Goal: Task Accomplishment & Management: Use online tool/utility

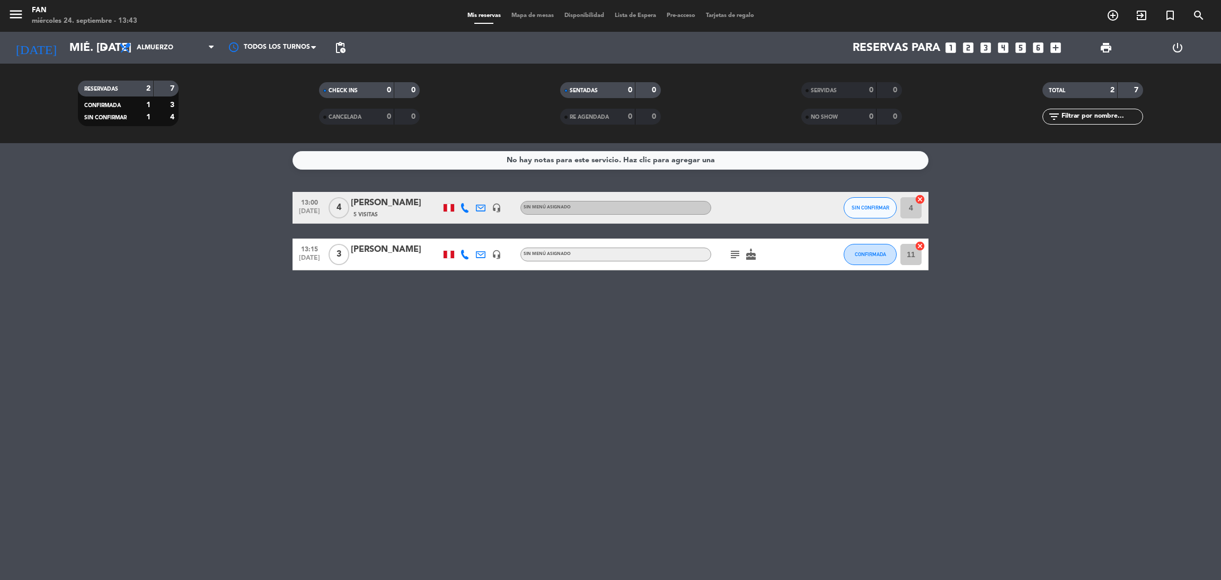
click at [514, 16] on span "Mapa de mesas" at bounding box center [532, 16] width 53 height 6
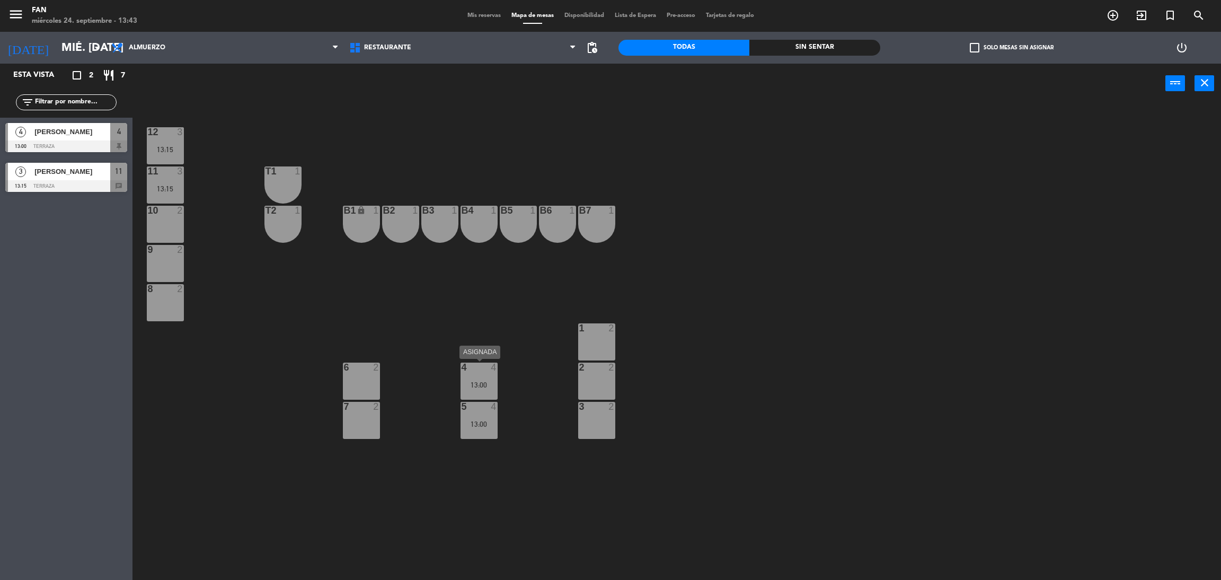
click at [477, 382] on div "13:00" at bounding box center [478, 384] width 37 height 7
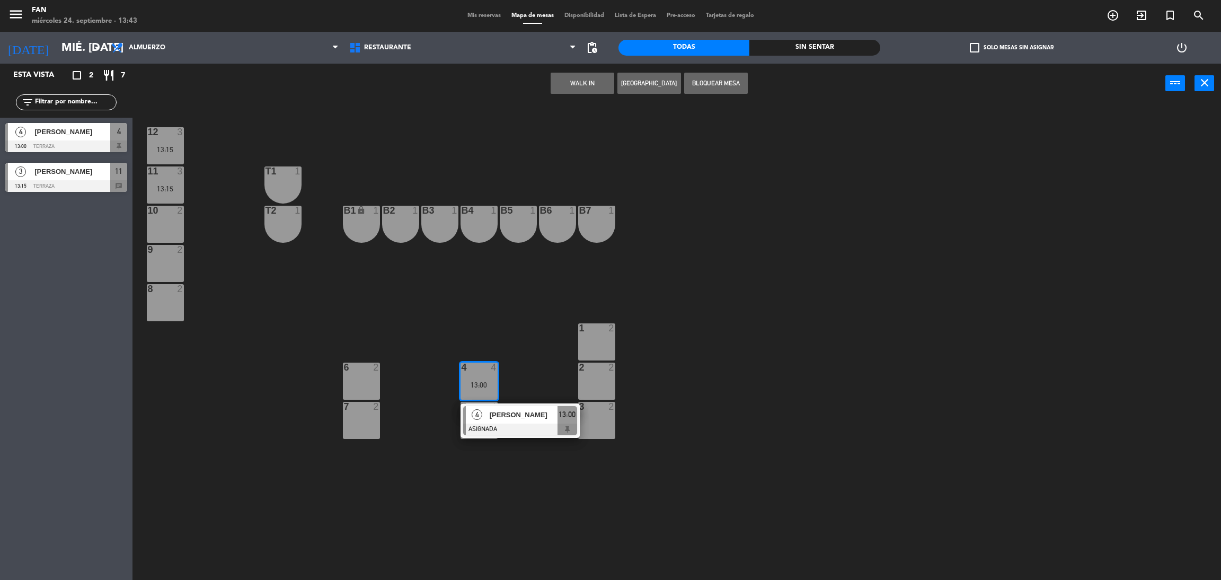
click at [490, 410] on span "[PERSON_NAME]" at bounding box center [524, 414] width 68 height 11
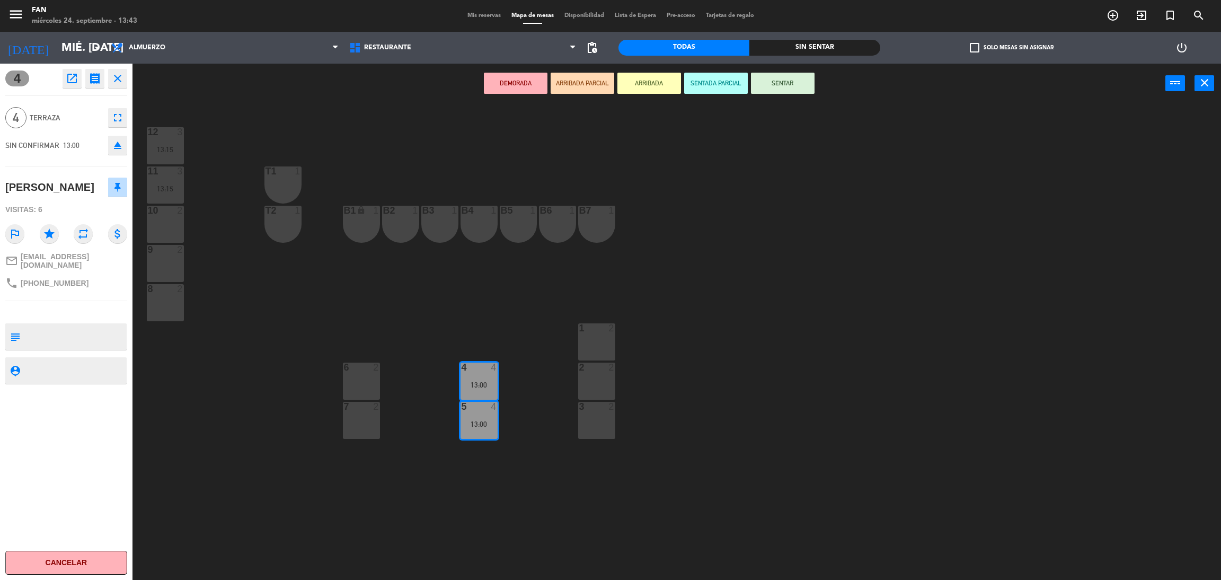
click at [172, 247] on div at bounding box center [164, 250] width 17 height 10
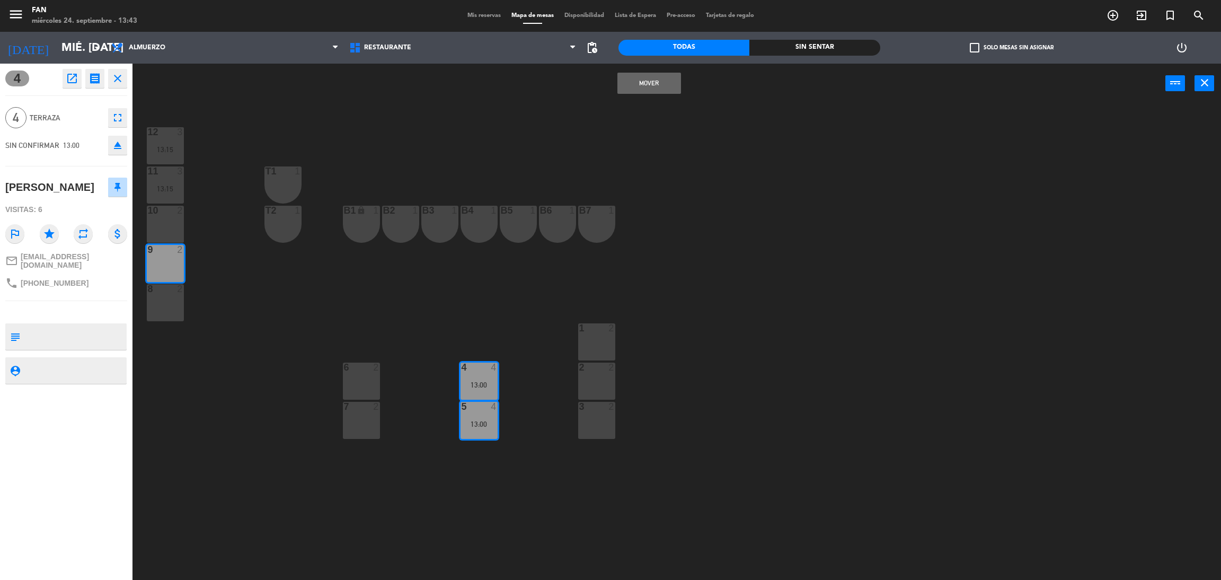
click at [167, 223] on div "10 2" at bounding box center [165, 224] width 37 height 37
click at [643, 90] on button "Mover y Unir" at bounding box center [649, 83] width 64 height 21
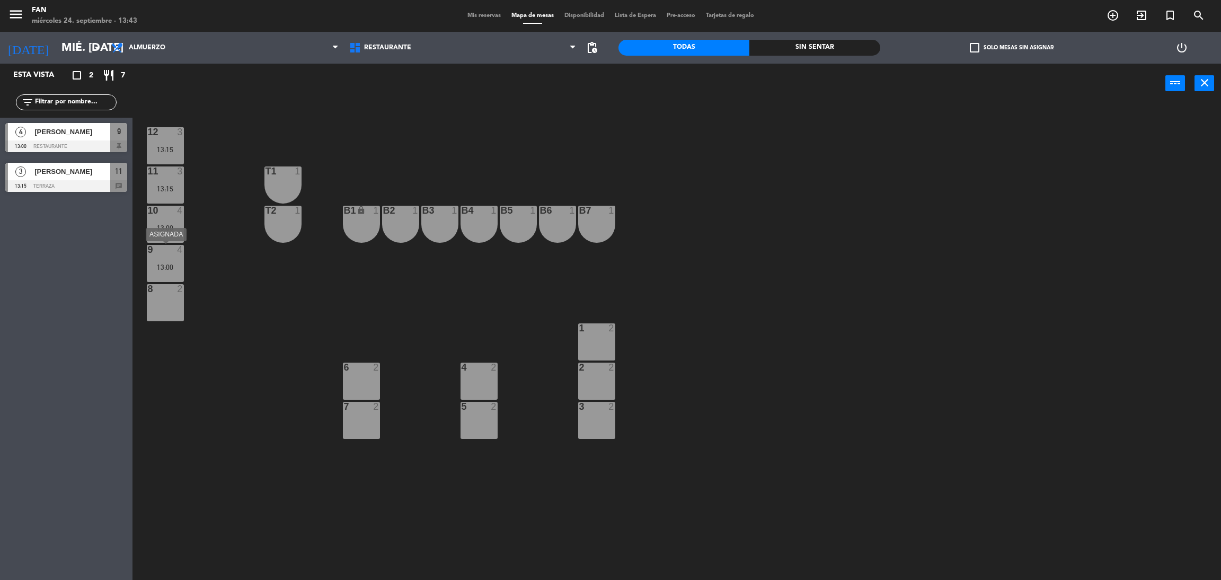
click at [174, 248] on div "4" at bounding box center [182, 250] width 17 height 10
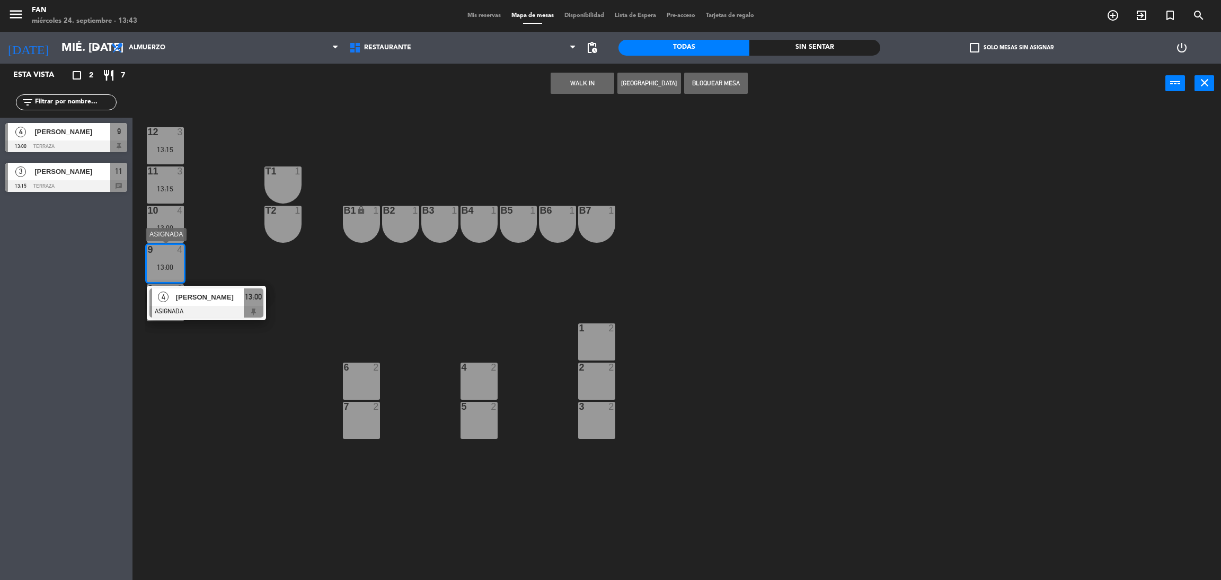
click at [195, 291] on span "[PERSON_NAME]" at bounding box center [210, 296] width 68 height 11
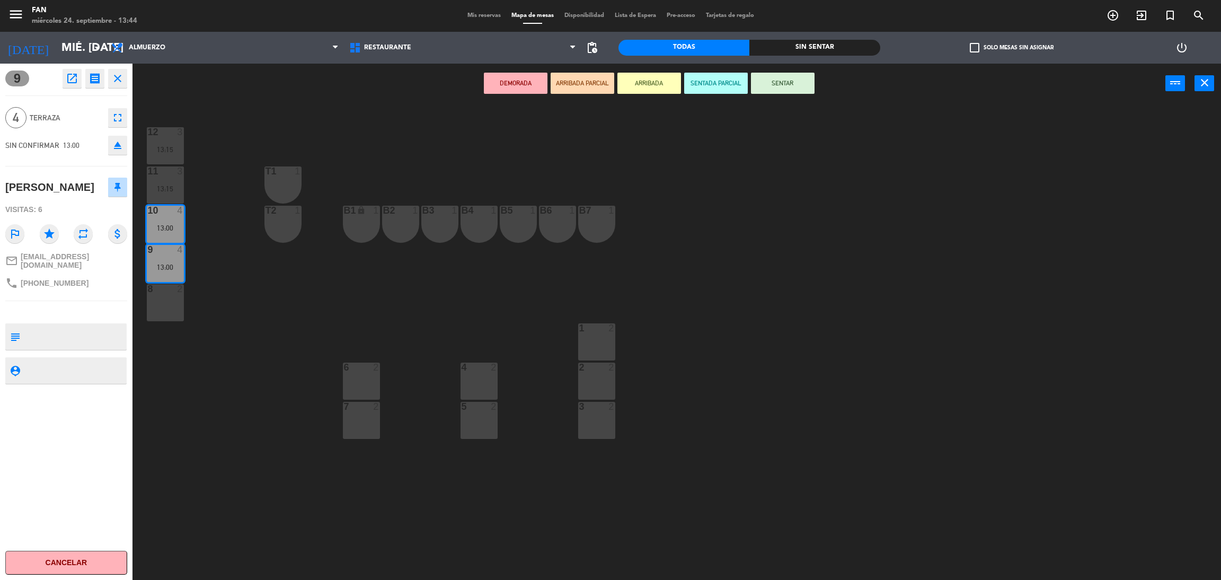
click at [774, 93] on button "SENTAR" at bounding box center [783, 83] width 64 height 21
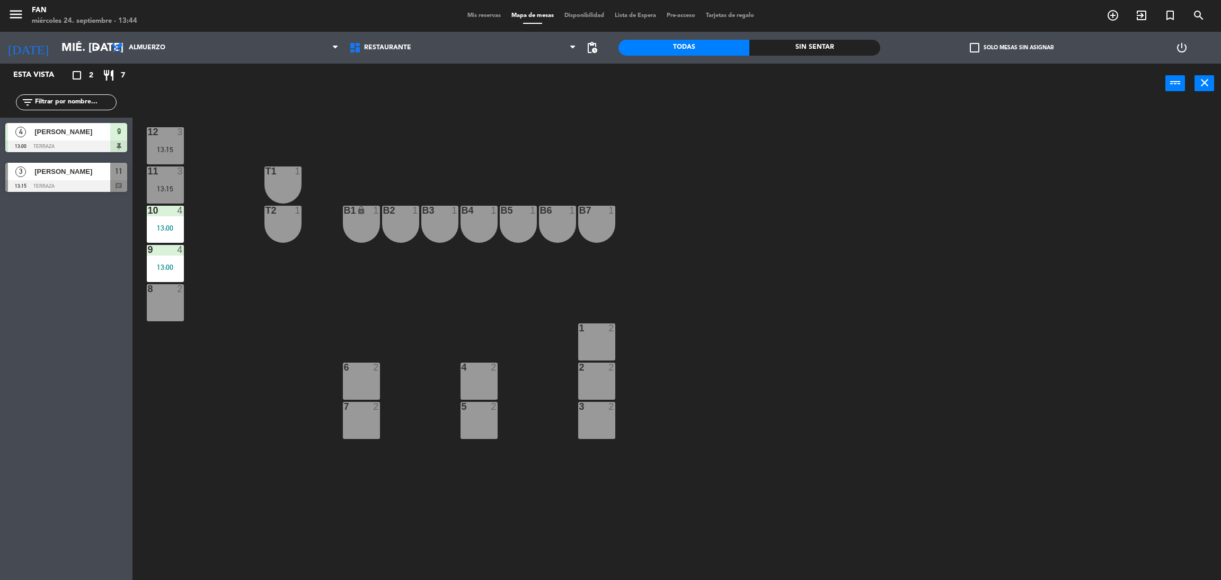
click at [185, 179] on div "12 3 13:15 11 3 13:15 T1 1 10 4 13:00 T2 1 B1 lock 1 B2 1 B3 1 B4 1 B5 1 B6 1 B…" at bounding box center [683, 346] width 1076 height 476
click at [177, 180] on div "11 3 13:15" at bounding box center [165, 184] width 37 height 37
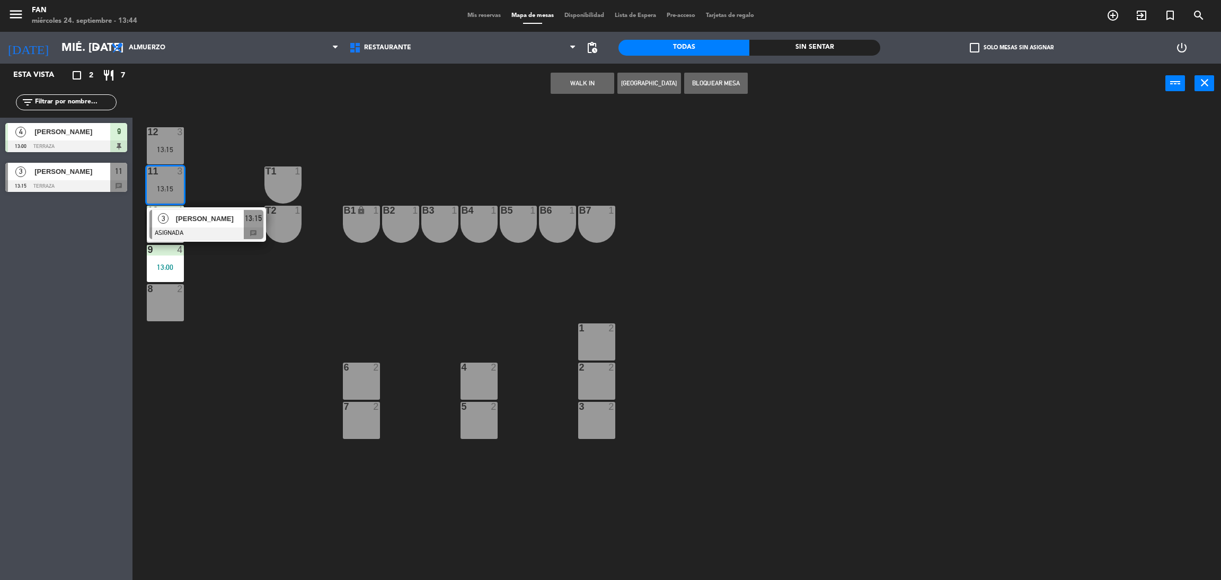
click at [205, 226] on div "[PERSON_NAME]" at bounding box center [209, 218] width 69 height 17
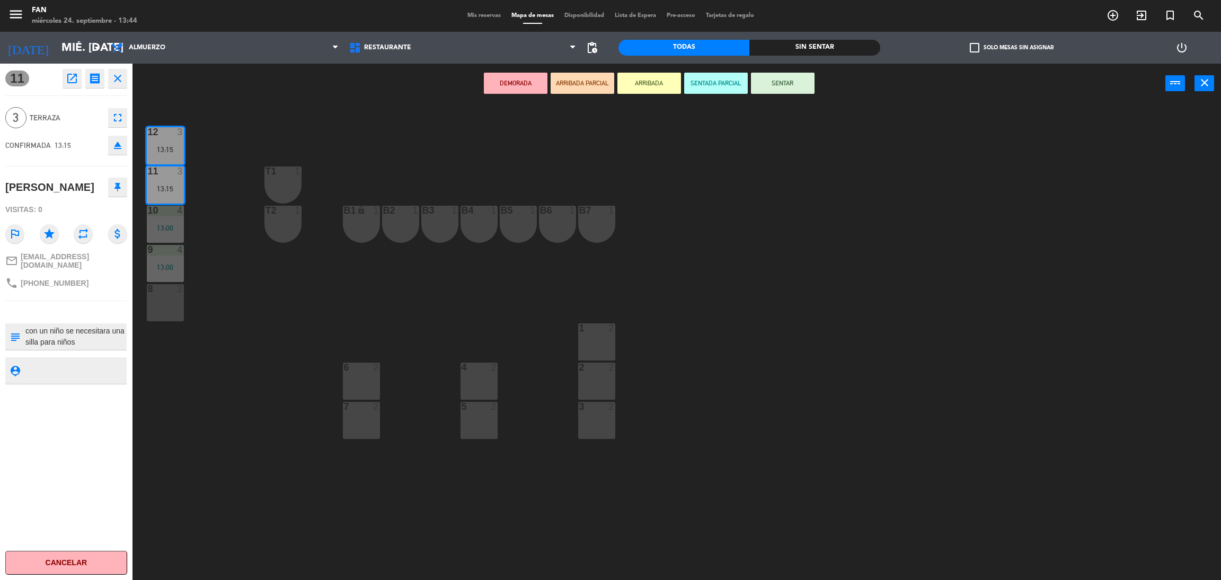
click at [600, 391] on div "2 2" at bounding box center [596, 380] width 37 height 37
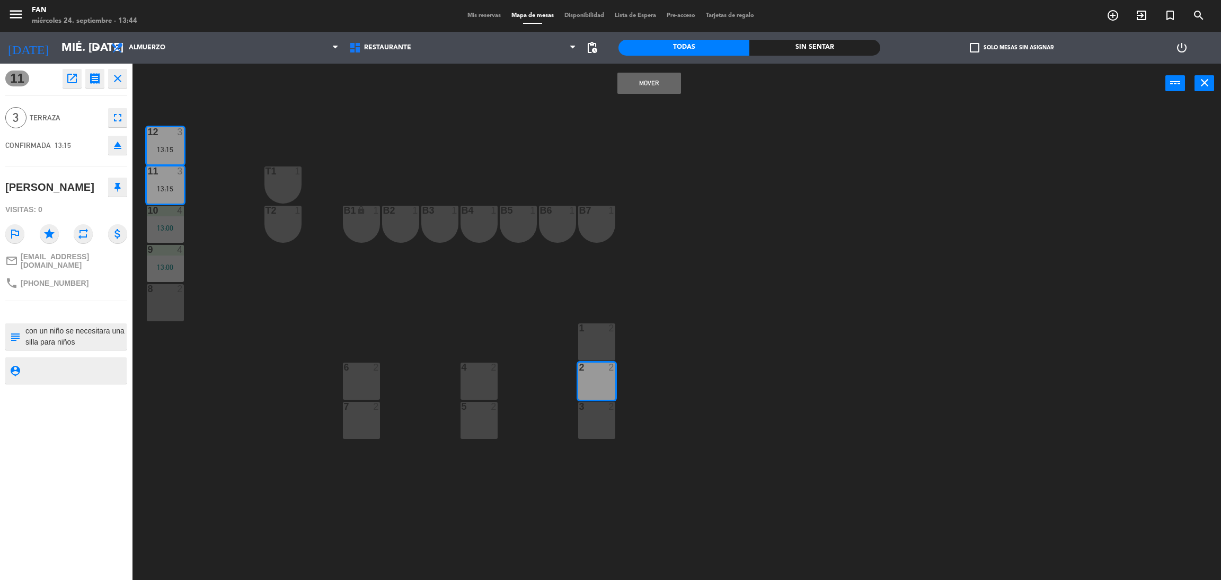
click at [602, 408] on div at bounding box center [596, 407] width 17 height 10
click at [666, 83] on button "Mover y Unir" at bounding box center [649, 83] width 64 height 21
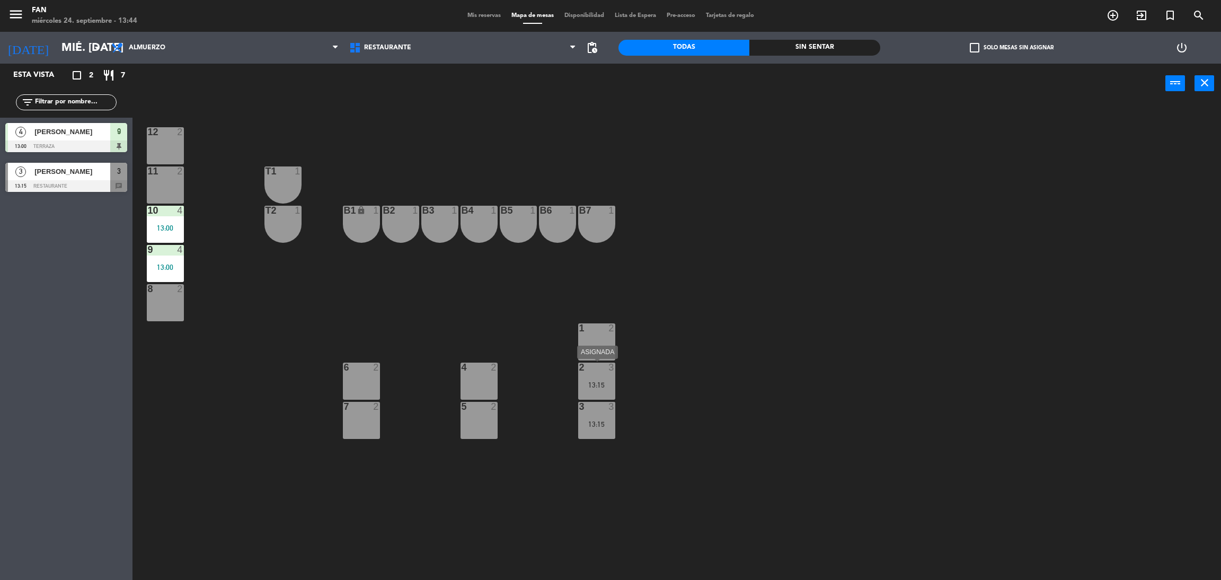
click at [600, 381] on div "13:15" at bounding box center [596, 384] width 37 height 7
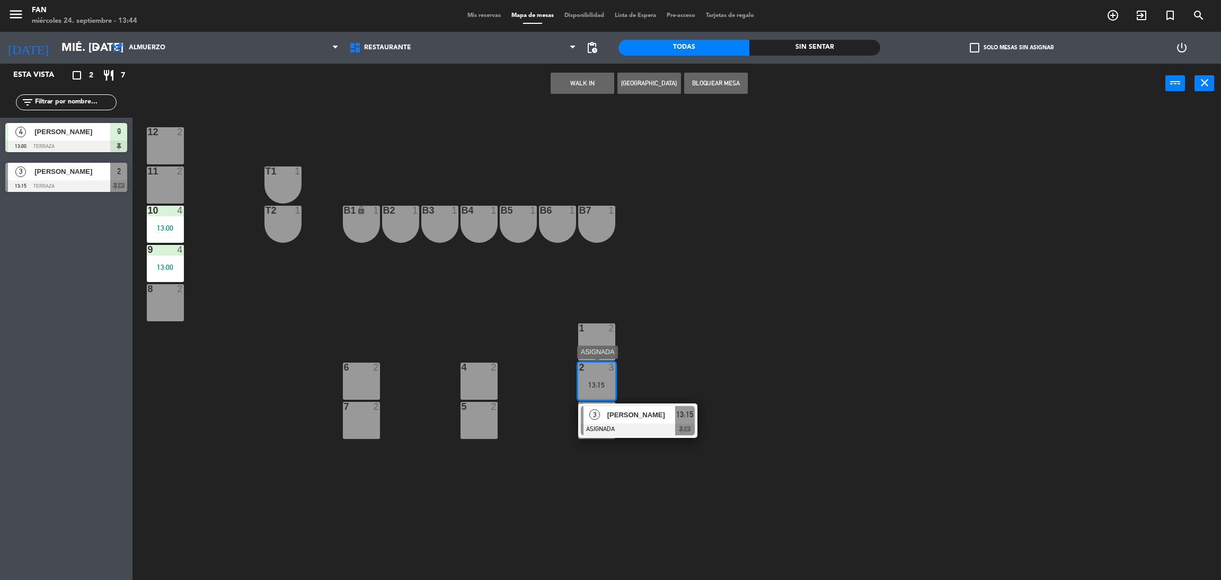
click at [622, 409] on span "[PERSON_NAME]" at bounding box center [641, 414] width 68 height 11
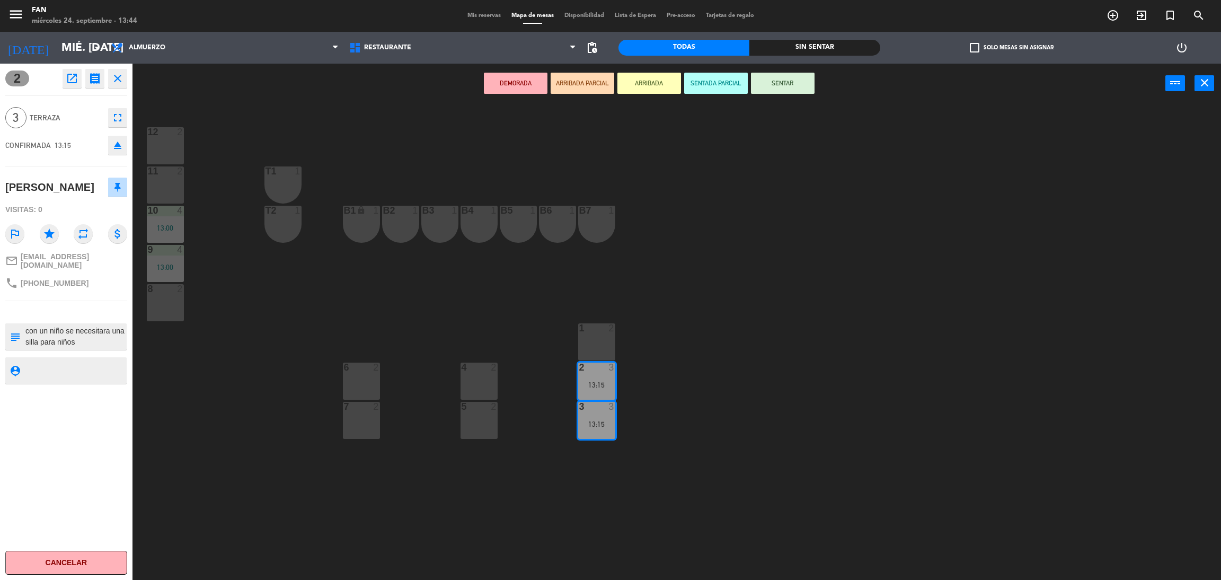
click at [789, 92] on button "SENTAR" at bounding box center [783, 83] width 64 height 21
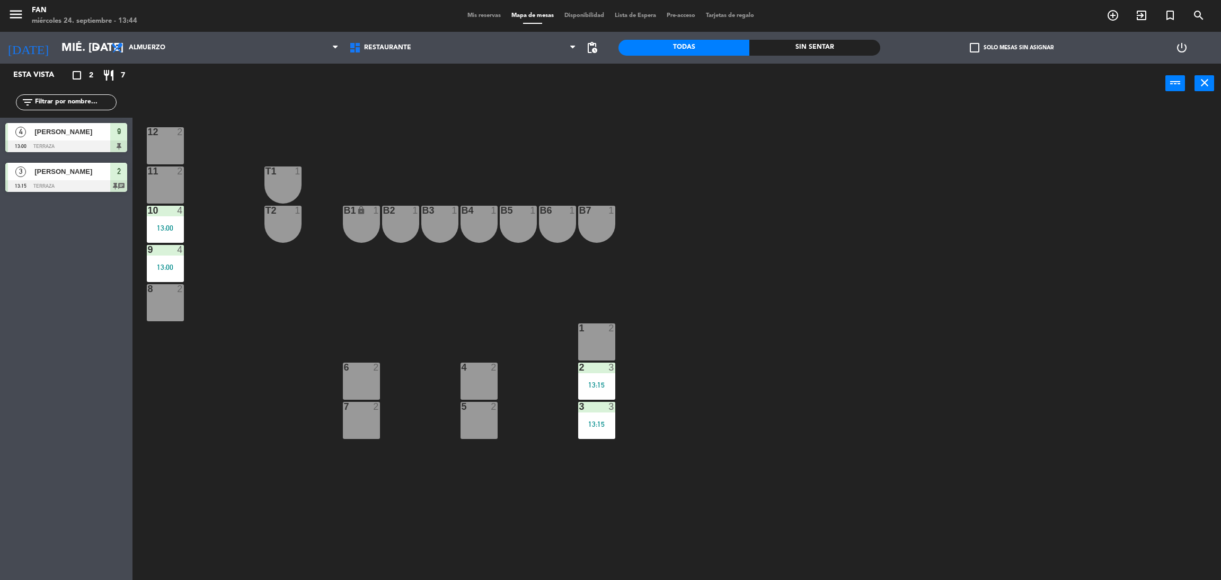
click at [368, 407] on div at bounding box center [360, 407] width 17 height 10
click at [574, 86] on button "WALK IN" at bounding box center [582, 83] width 64 height 21
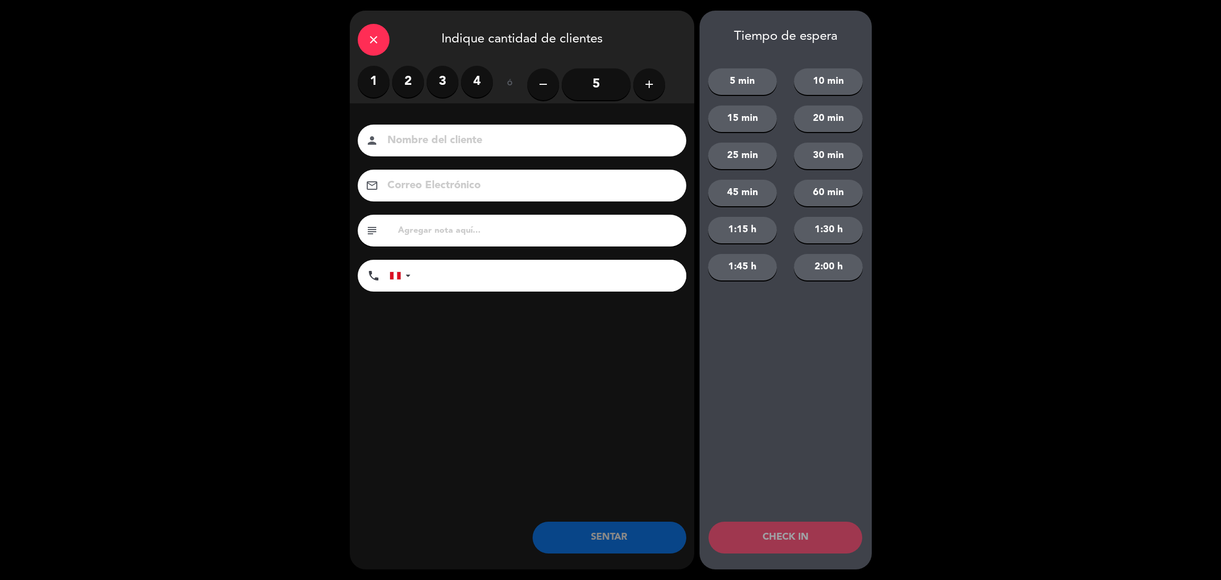
click at [418, 82] on label "2" at bounding box center [408, 82] width 32 height 32
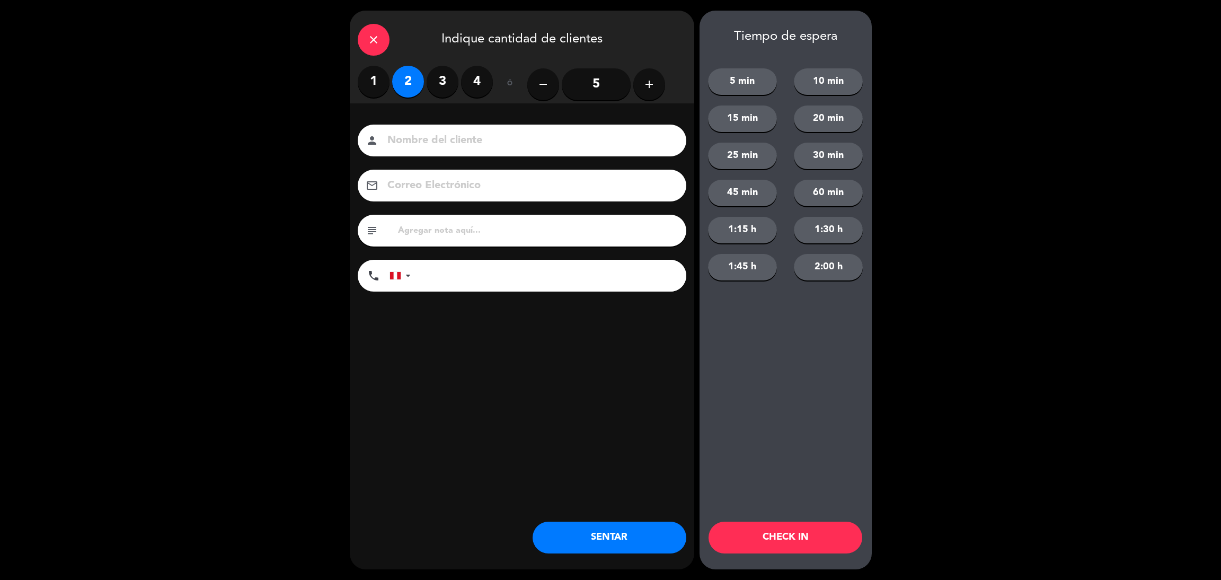
click at [615, 527] on button "SENTAR" at bounding box center [609, 537] width 154 height 32
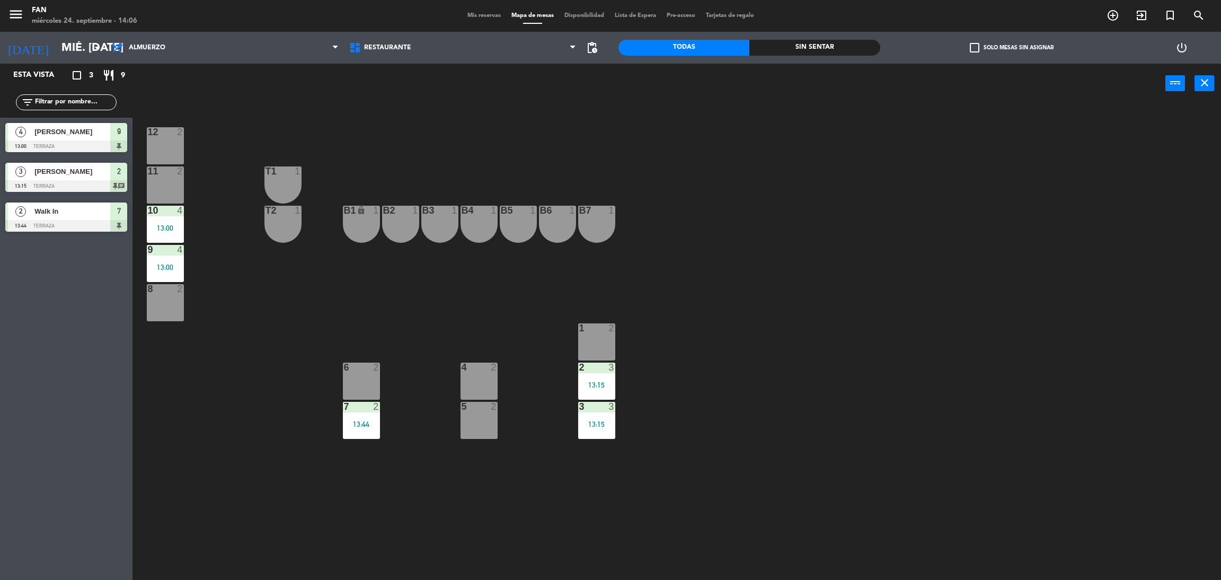
click at [468, 16] on span "Mis reservas" at bounding box center [484, 16] width 44 height 6
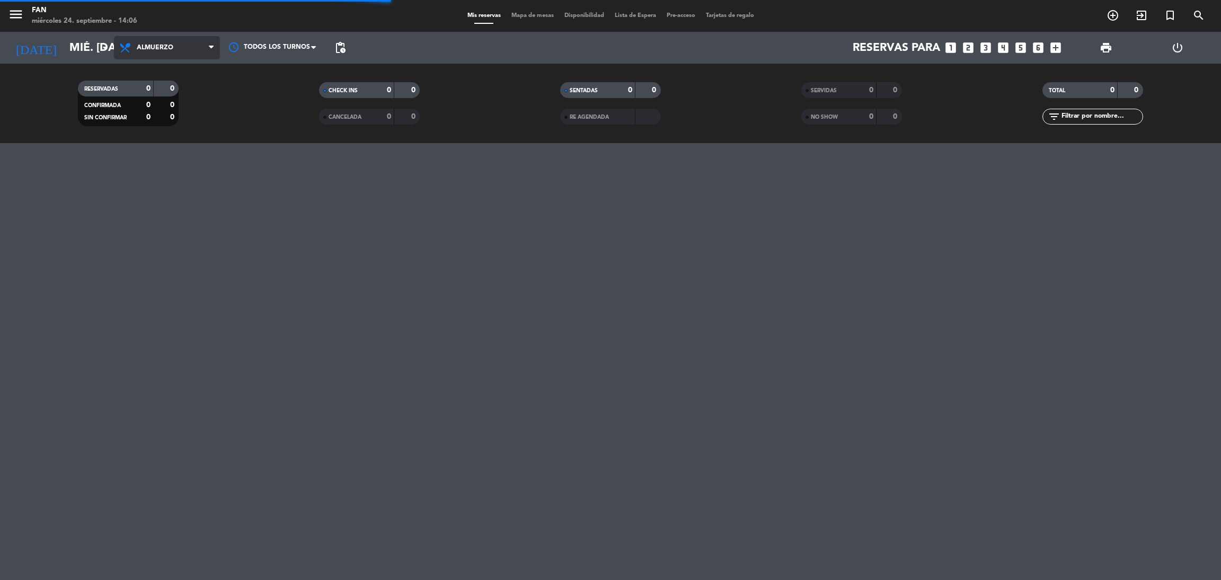
click at [176, 48] on span "Almuerzo" at bounding box center [167, 47] width 106 height 23
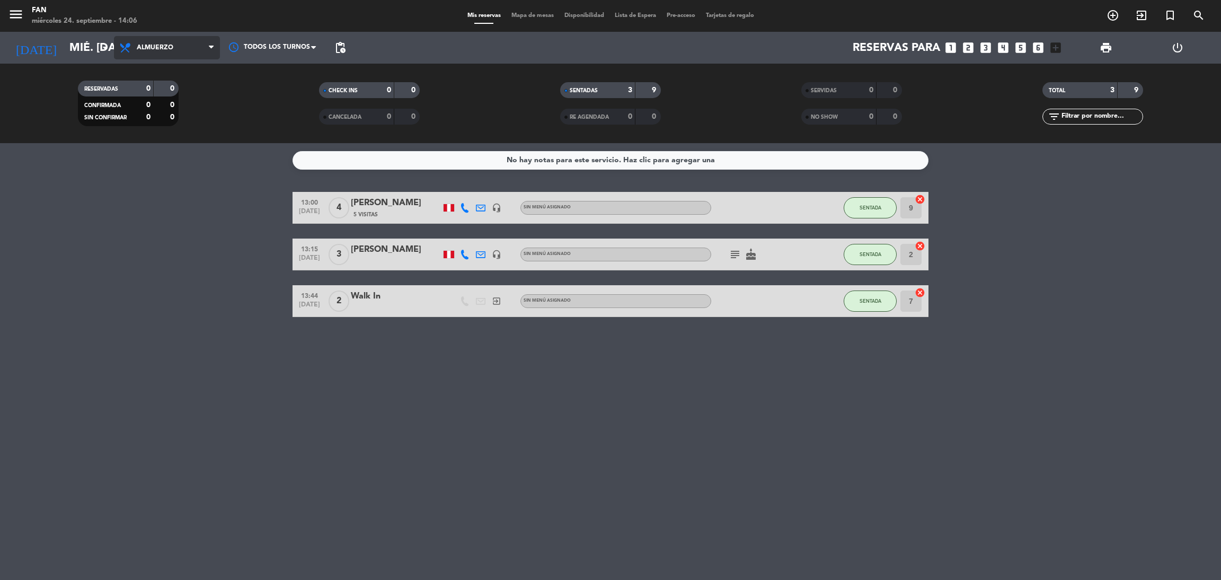
click at [164, 50] on span "Almuerzo" at bounding box center [155, 47] width 37 height 7
click at [161, 115] on div "menu Fan miércoles 24. septiembre - 14:06 Mis reservas Mapa de mesas Disponibil…" at bounding box center [610, 71] width 1221 height 143
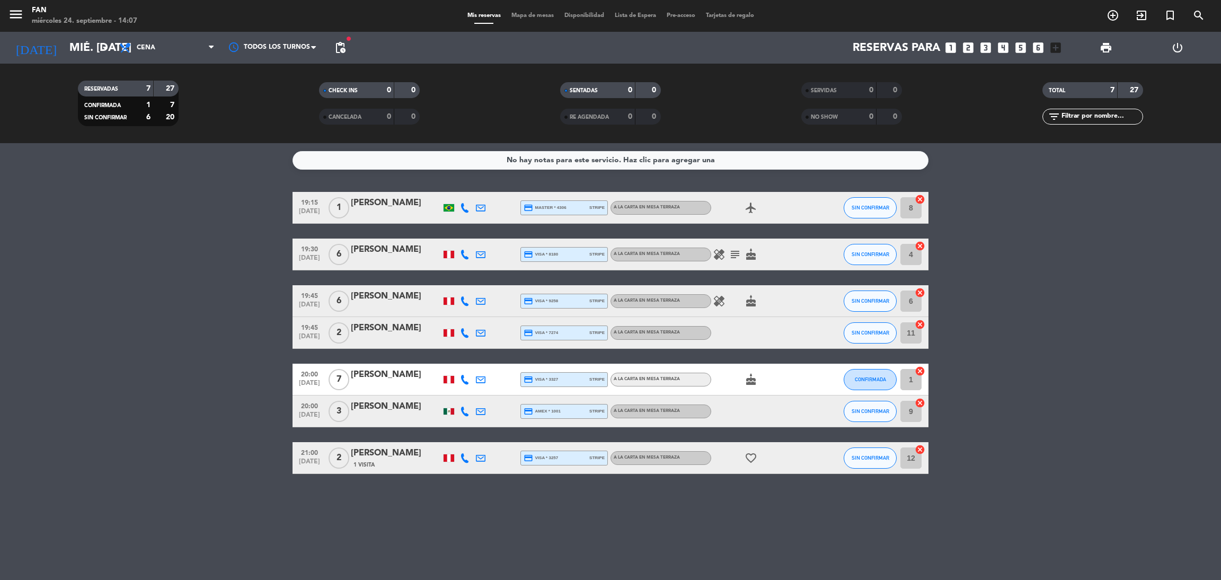
click at [462, 208] on icon at bounding box center [465, 208] width 10 height 10
click at [504, 227] on div "19:15 [DATE] 1 [PERSON_NAME] [PHONE_NUMBER] Copiar content_paste | credit_card …" at bounding box center [610, 333] width 636 height 282
click at [466, 210] on icon at bounding box center [465, 208] width 10 height 10
click at [533, 224] on div "19:15 [DATE] 1 [PERSON_NAME] [PHONE_NUMBER] Copiar content_paste | credit_card …" at bounding box center [610, 333] width 636 height 282
click at [167, 39] on span "Cena" at bounding box center [167, 47] width 106 height 23
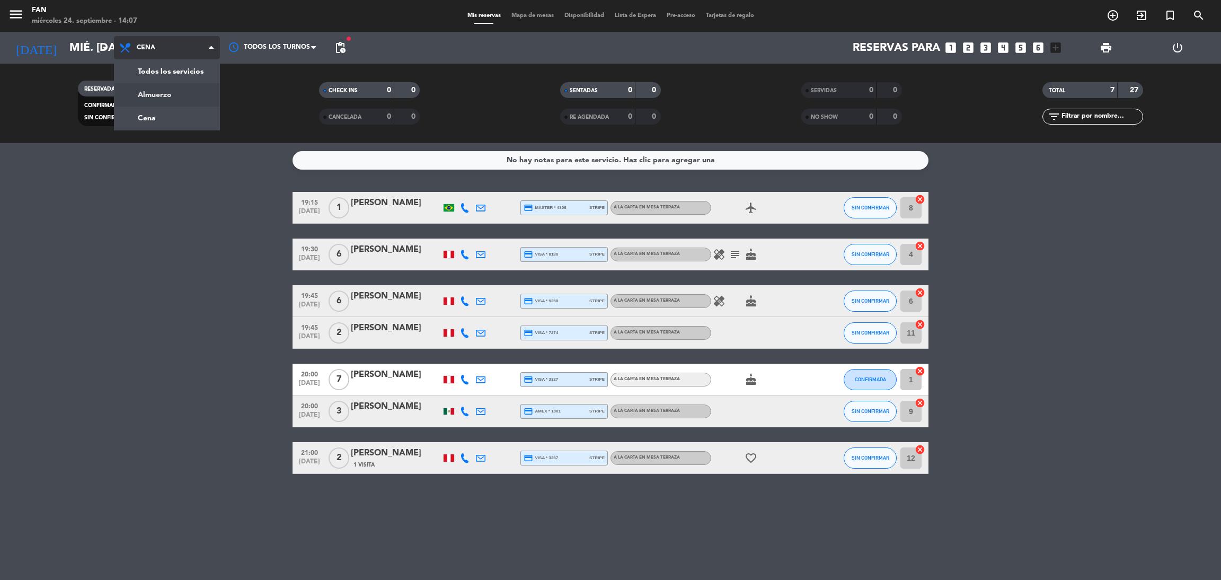
click at [177, 88] on div "menu Fan miércoles 24. septiembre - 14:07 Mis reservas Mapa de mesas Disponibil…" at bounding box center [610, 71] width 1221 height 143
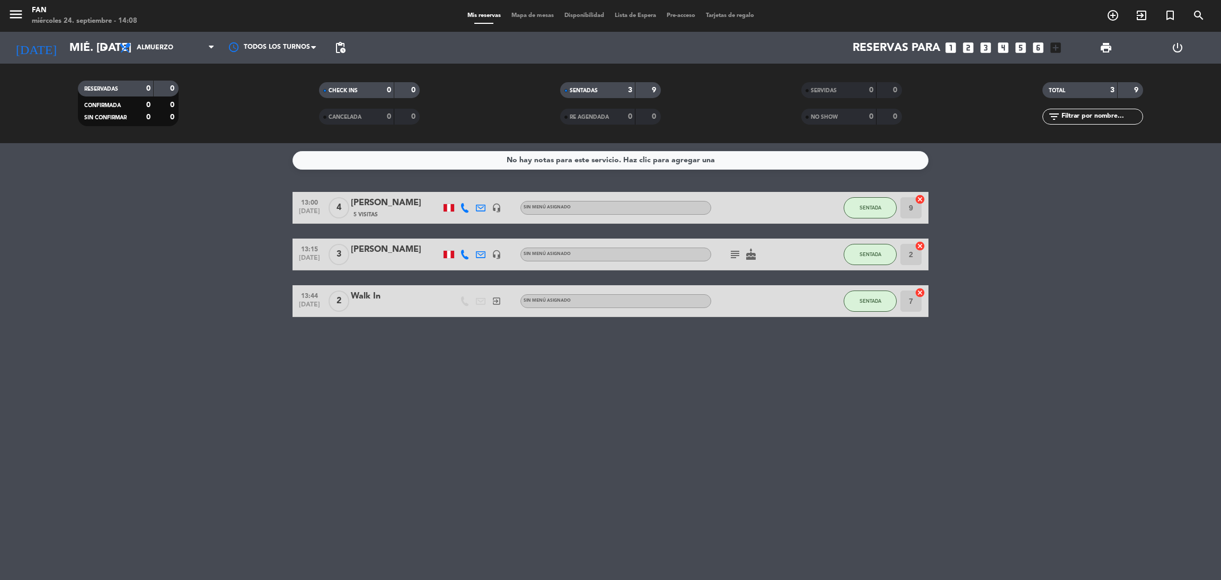
click at [388, 211] on div "5 Visitas" at bounding box center [396, 214] width 90 height 9
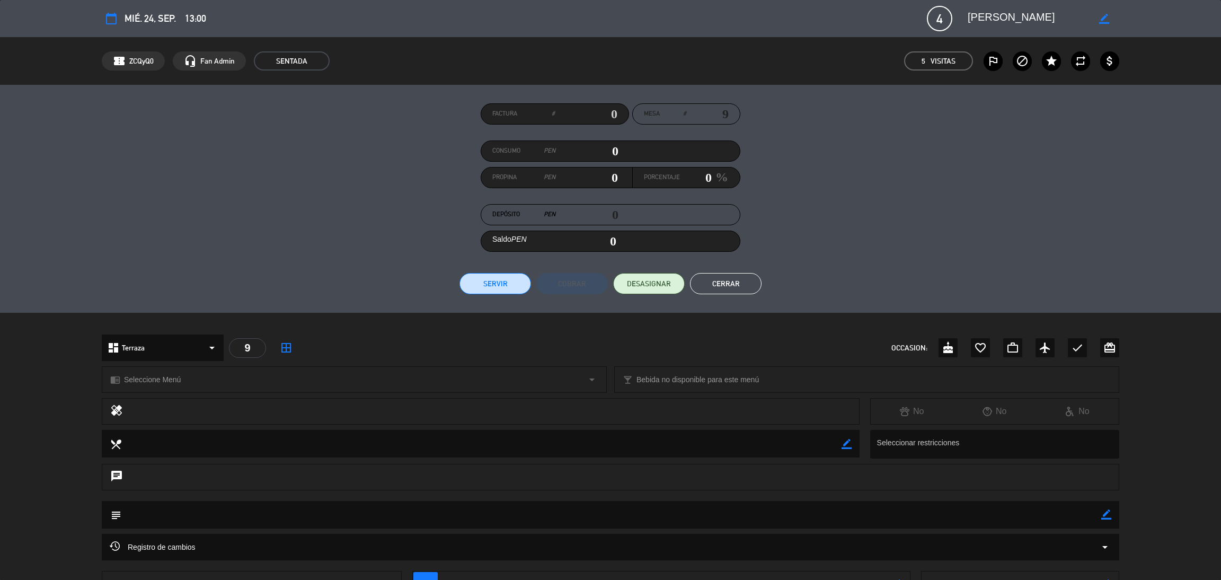
click at [729, 284] on button "Cerrar" at bounding box center [726, 283] width 72 height 21
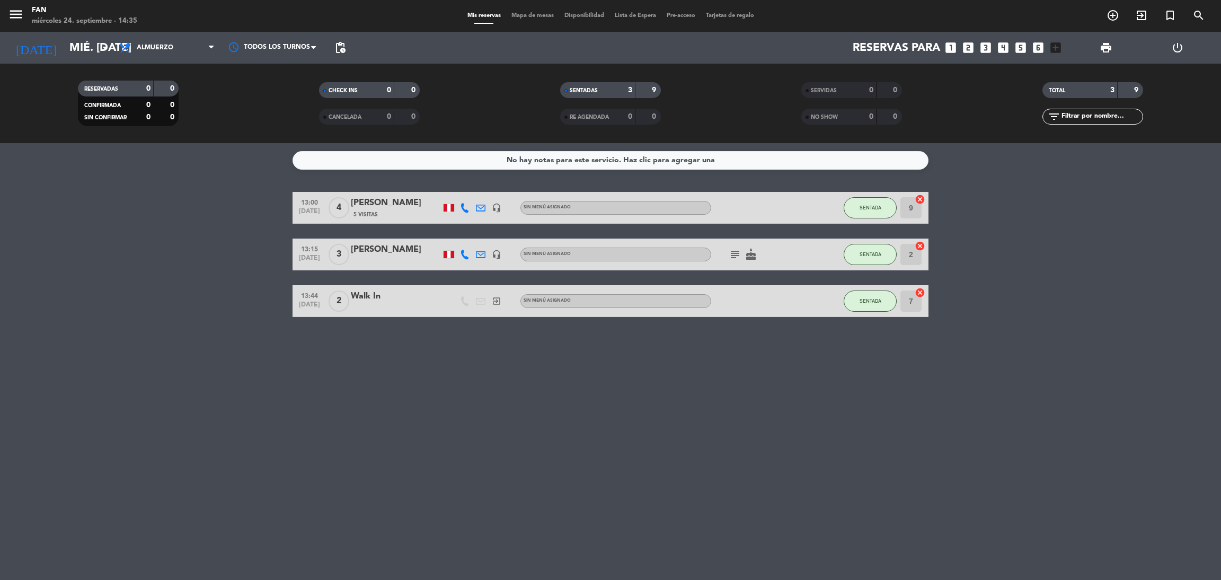
click at [529, 15] on span "Mapa de mesas" at bounding box center [532, 16] width 53 height 6
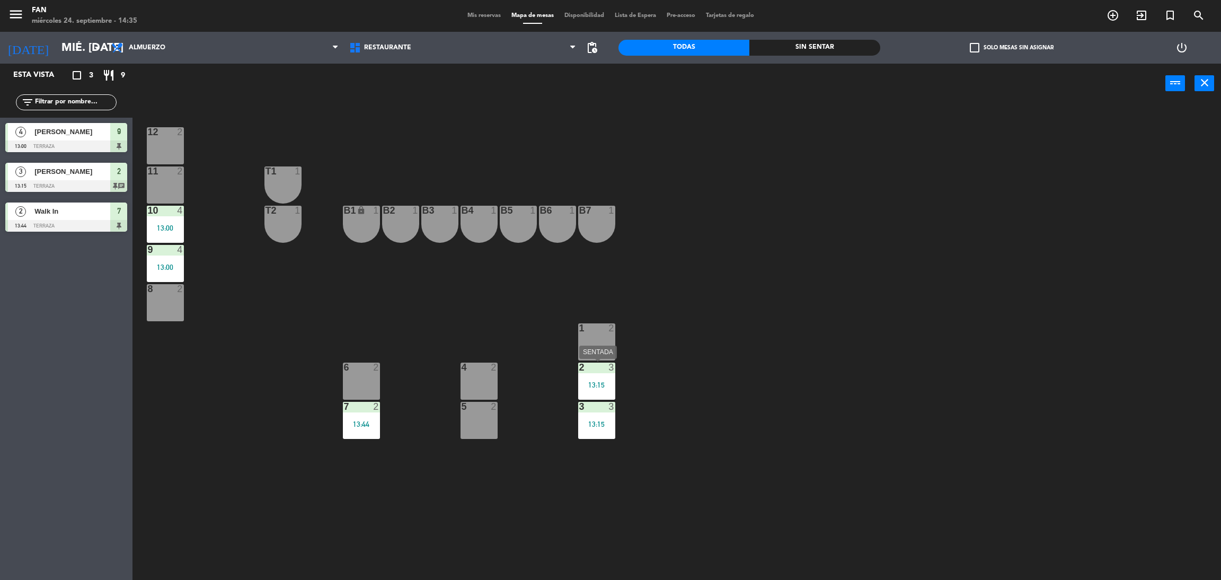
click at [600, 388] on div "13:15" at bounding box center [596, 384] width 37 height 7
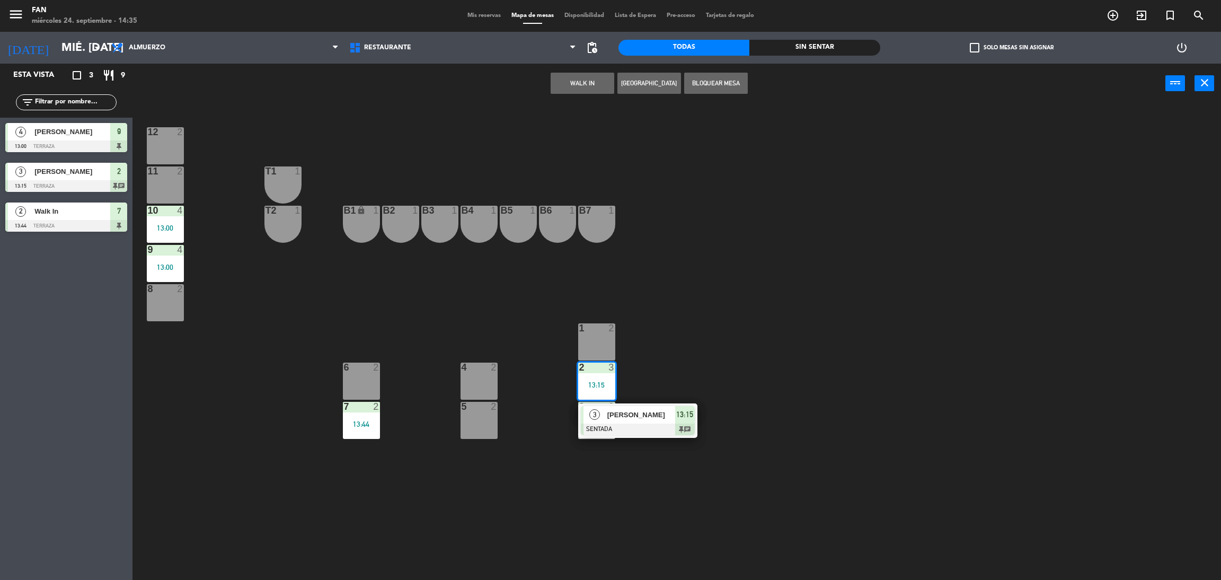
click at [626, 423] on div at bounding box center [638, 429] width 114 height 12
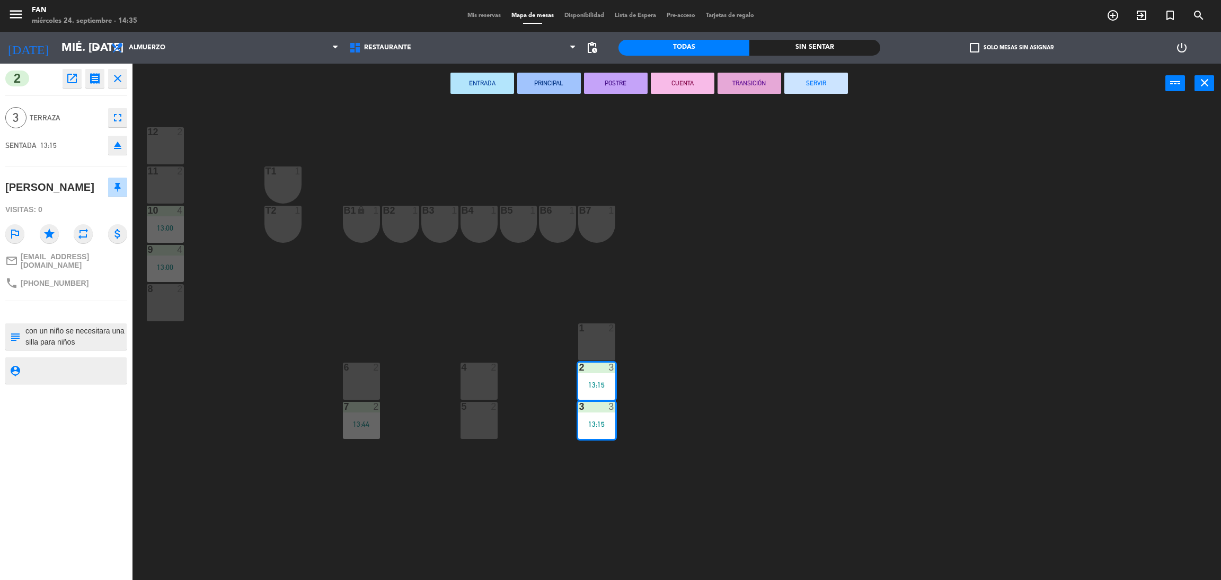
click at [793, 85] on button "SERVIR" at bounding box center [816, 83] width 64 height 21
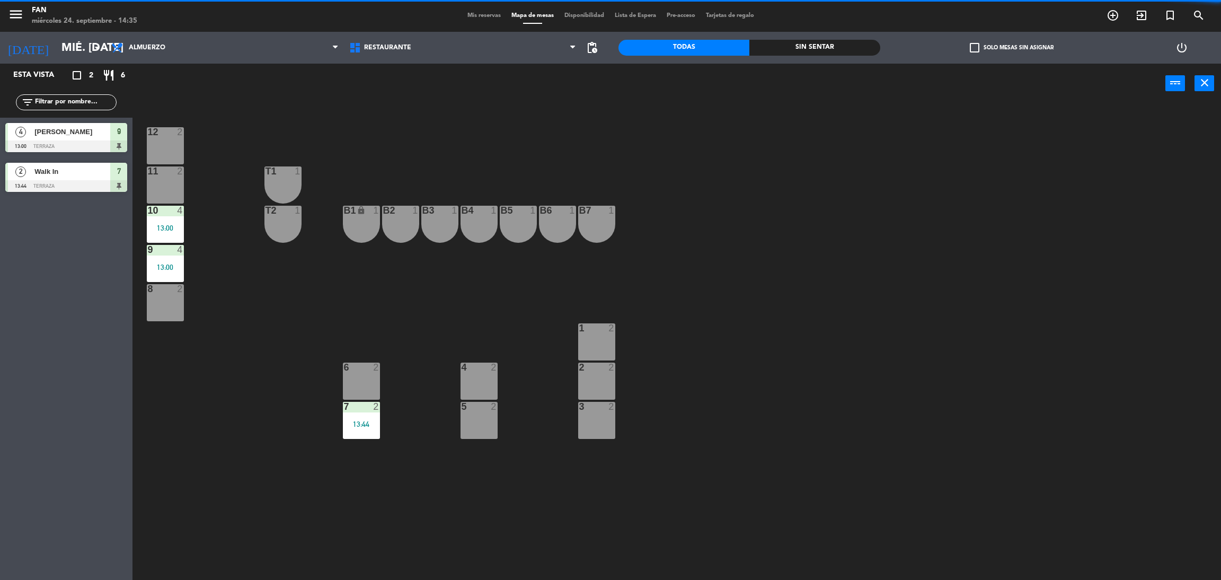
click at [165, 226] on div "13:00" at bounding box center [165, 227] width 37 height 7
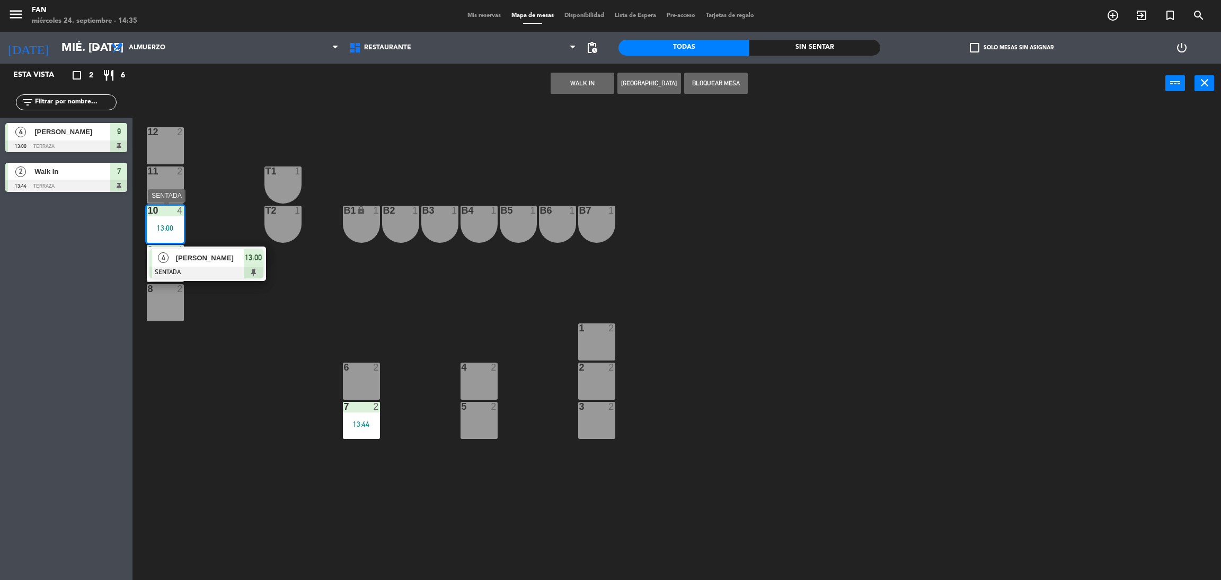
click at [186, 247] on div "4 [PERSON_NAME] SENTADA 13:00" at bounding box center [206, 263] width 119 height 34
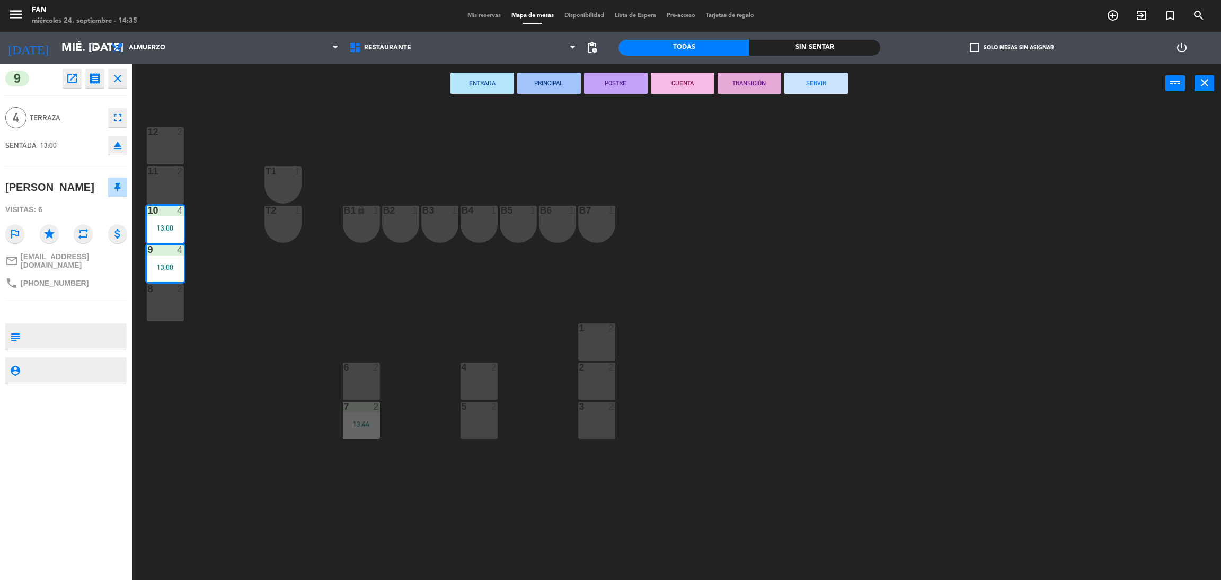
click at [813, 87] on button "SERVIR" at bounding box center [816, 83] width 64 height 21
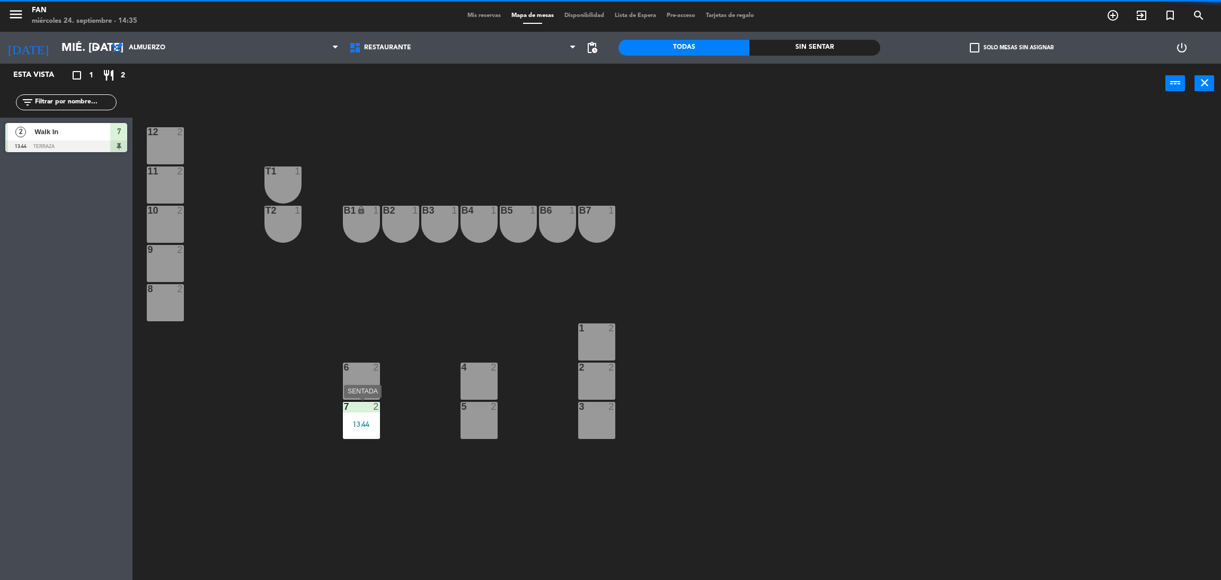
click at [366, 410] on div at bounding box center [360, 407] width 17 height 10
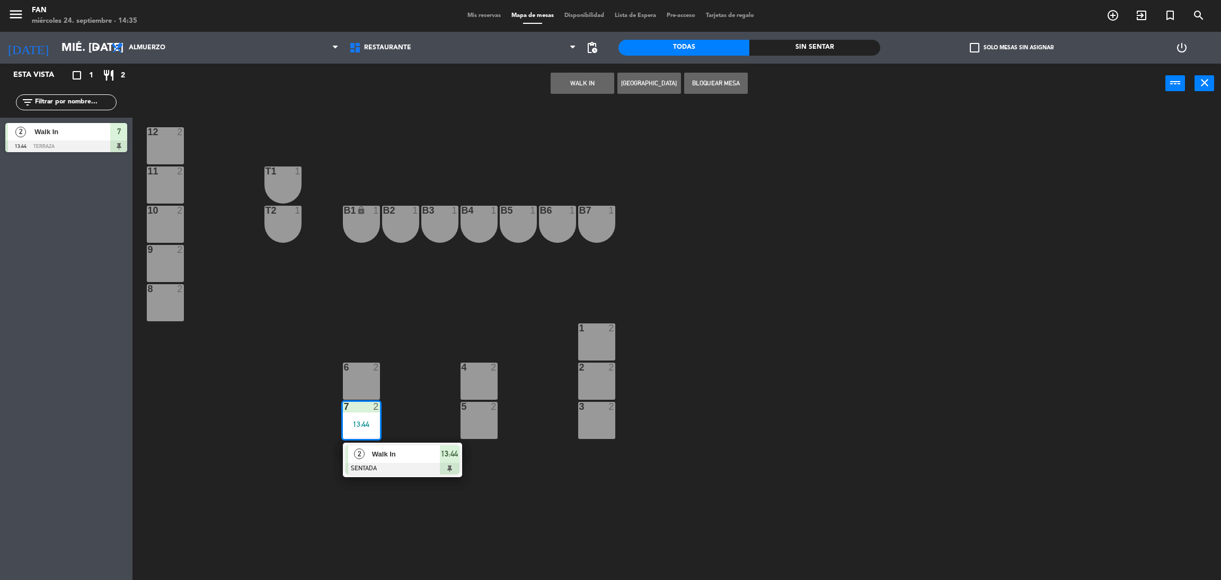
click at [425, 376] on div "12 2 11 2 T1 1 10 2 T2 1 B1 lock 1 B2 1 B3 1 B4 1 B5 1 B6 1 B7 1 9 2 8 2 1 2 6 …" at bounding box center [683, 346] width 1076 height 476
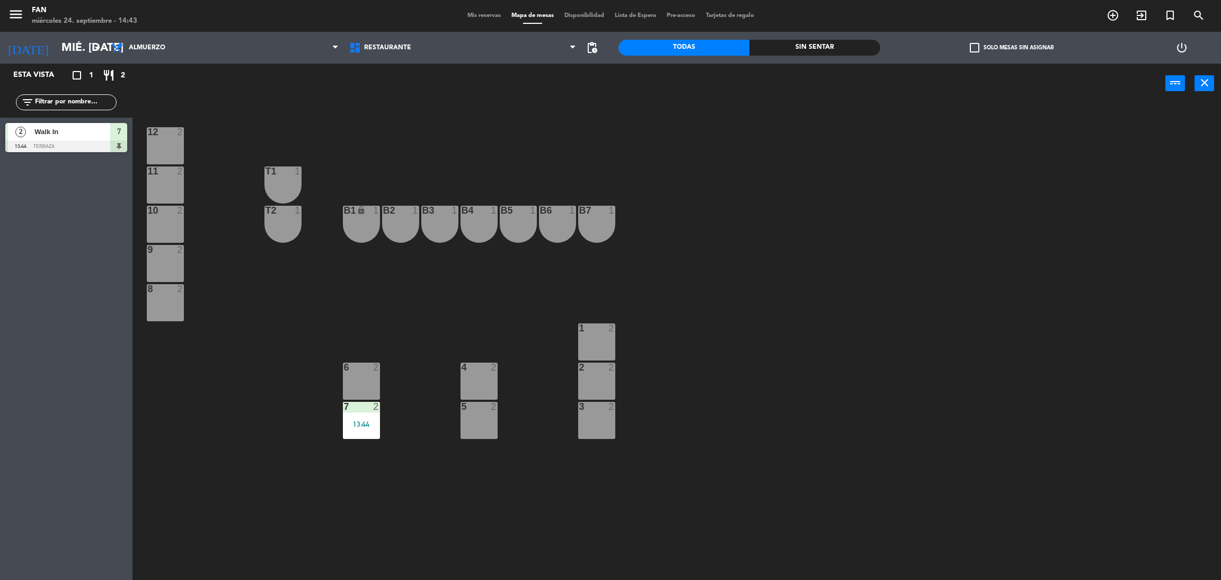
click at [484, 404] on div at bounding box center [478, 407] width 17 height 10
click at [581, 80] on button "WALK IN" at bounding box center [582, 83] width 64 height 21
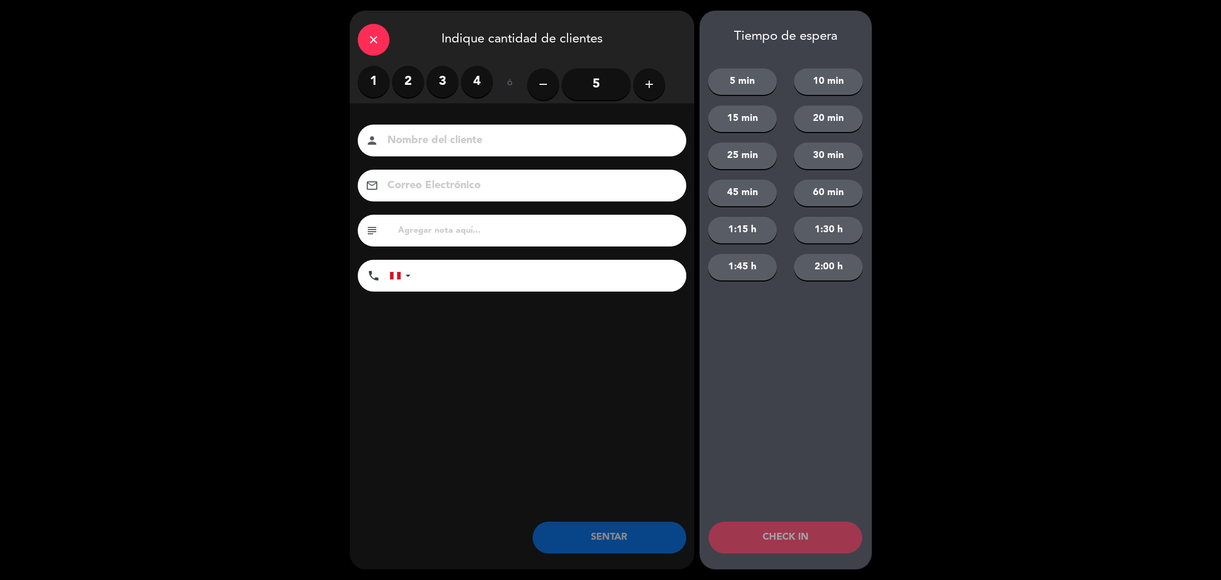
click at [376, 87] on label "1" at bounding box center [374, 82] width 32 height 32
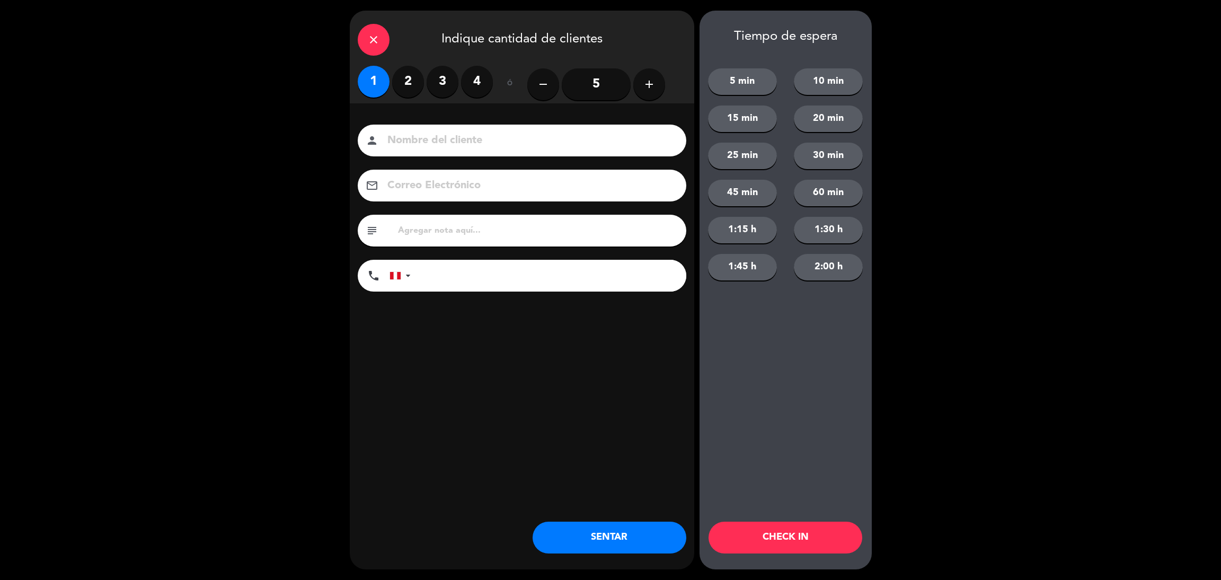
click at [654, 545] on button "SENTAR" at bounding box center [609, 537] width 154 height 32
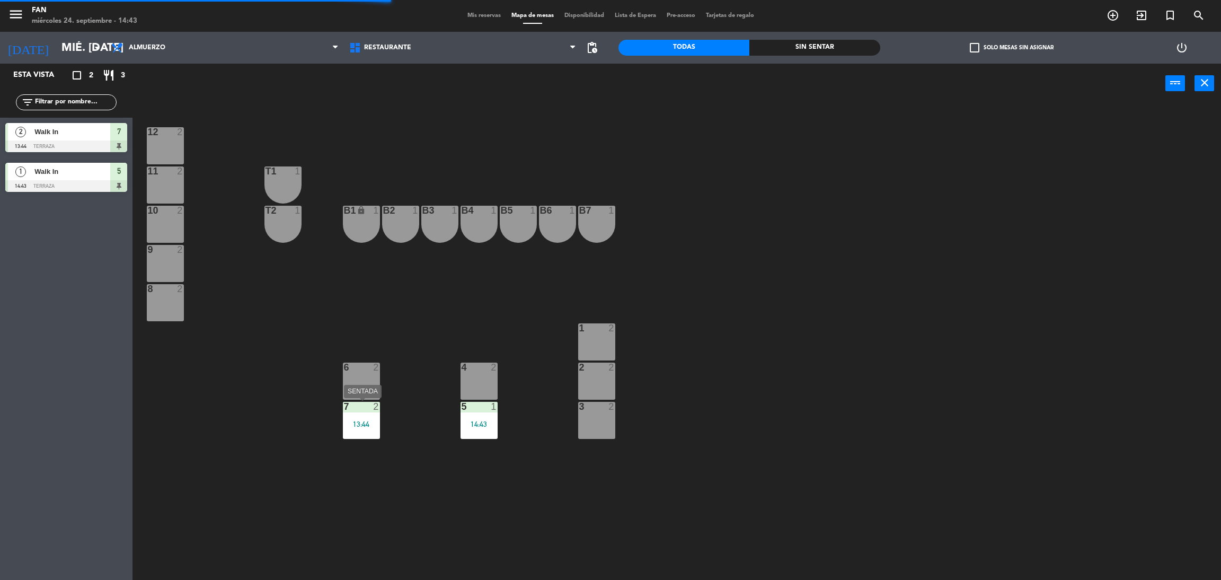
click at [360, 416] on div "7 2 13:44" at bounding box center [361, 420] width 37 height 37
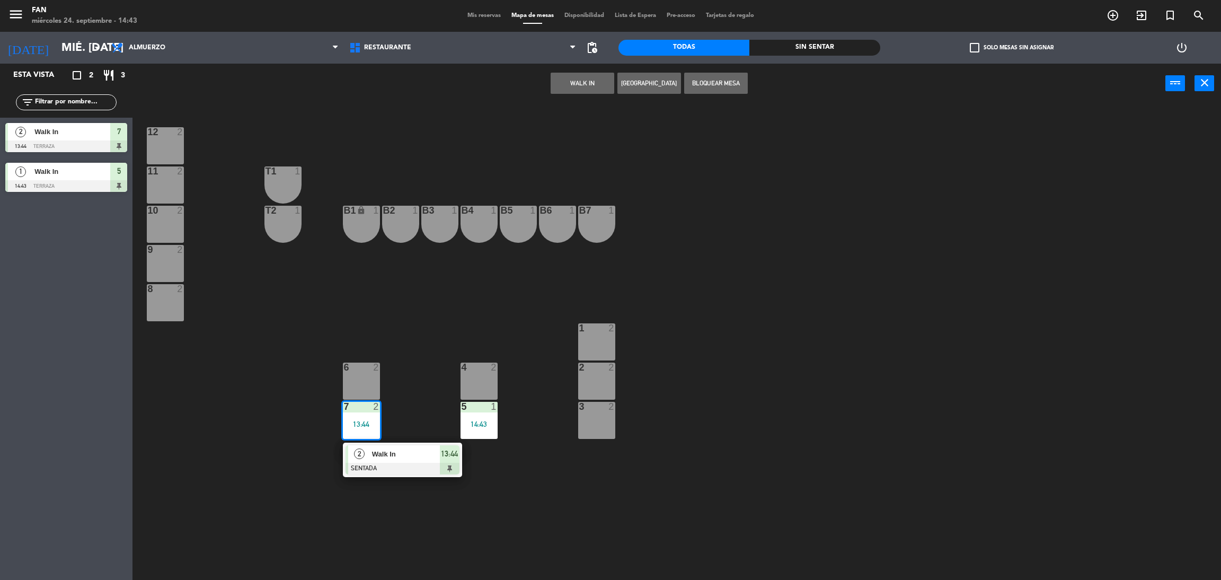
click at [412, 375] on div "12 2 11 2 T1 1 10 2 T2 1 B1 lock 1 B2 1 B3 1 B4 1 B5 1 B6 1 B7 1 9 2 8 2 1 2 6 …" at bounding box center [683, 346] width 1076 height 476
